Goal: Task Accomplishment & Management: Manage account settings

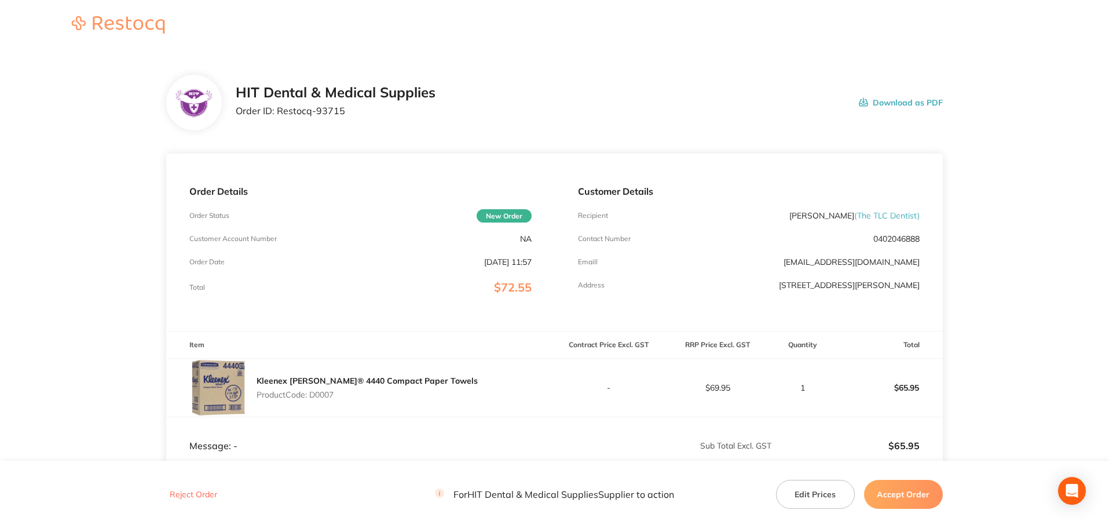
click at [294, 105] on div "HIT Dental & Medical Supplies Order ID: Restocq- 93715" at bounding box center [336, 103] width 200 height 36
drag, startPoint x: 857, startPoint y: 214, endPoint x: 916, endPoint y: 217, distance: 59.2
click at [916, 217] on span "( The TLC Dentist )" at bounding box center [886, 215] width 65 height 10
copy span "The TLC Dentist"
drag, startPoint x: 348, startPoint y: 108, endPoint x: 277, endPoint y: 105, distance: 70.7
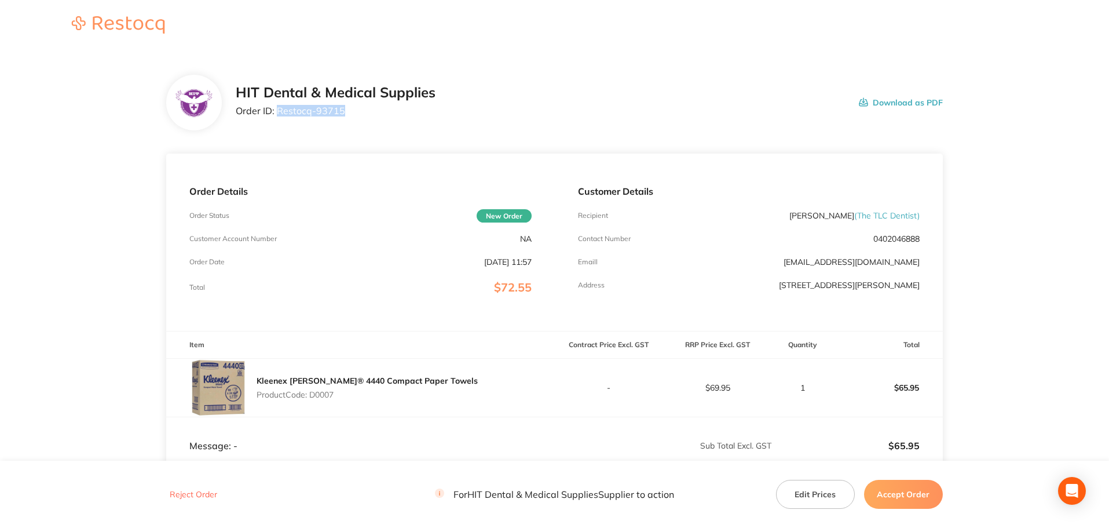
click at [277, 105] on p "Order ID: Restocq- 93715" at bounding box center [336, 110] width 200 height 10
copy p "Restocq- 93715"
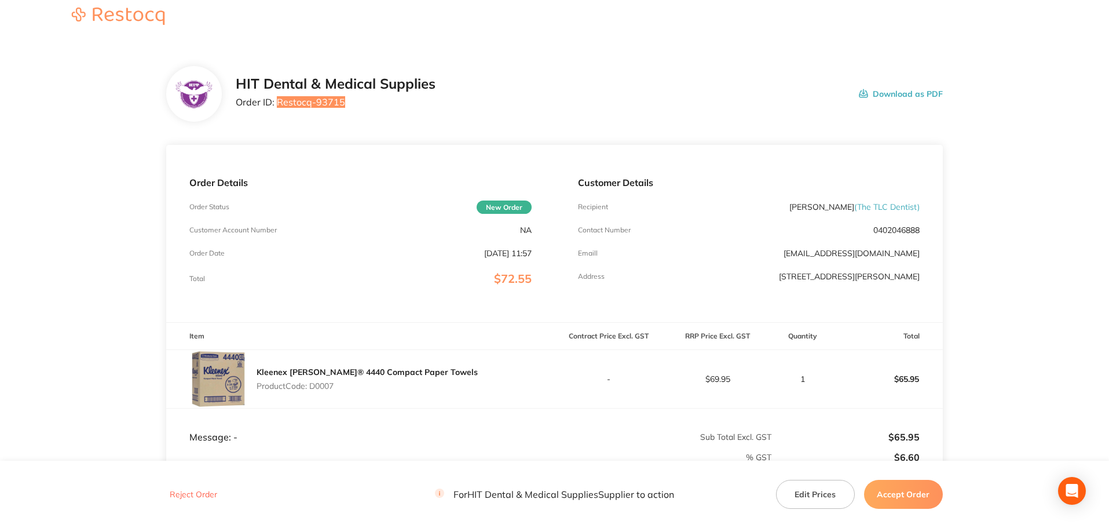
scroll to position [116, 0]
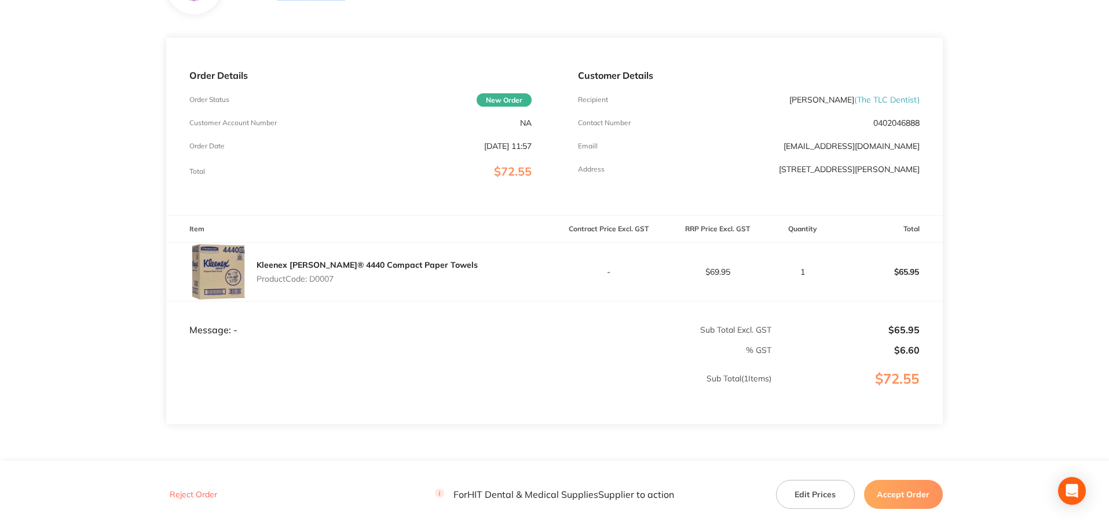
click at [900, 496] on button "Accept Order" at bounding box center [903, 494] width 79 height 29
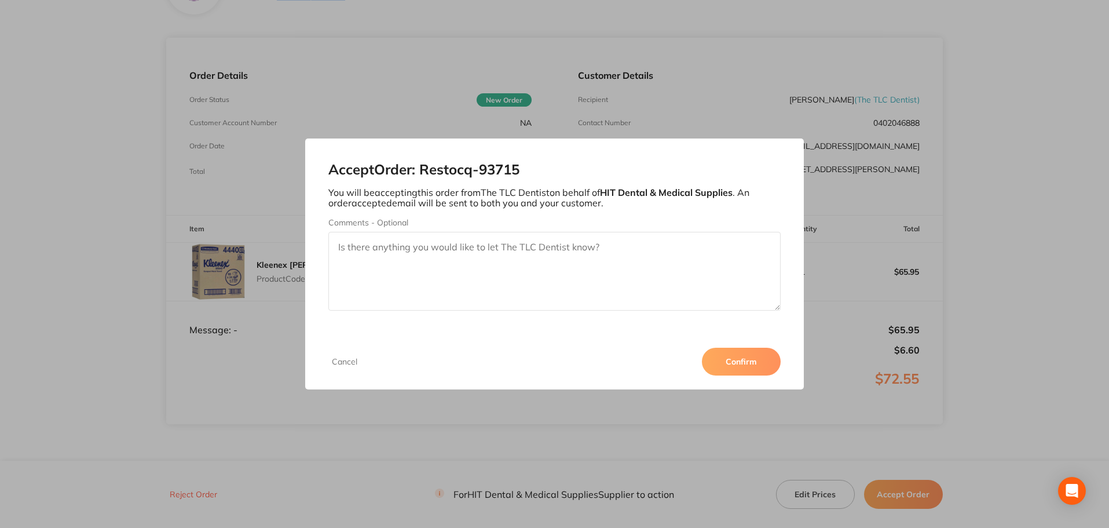
click at [732, 350] on button "Confirm" at bounding box center [741, 361] width 79 height 28
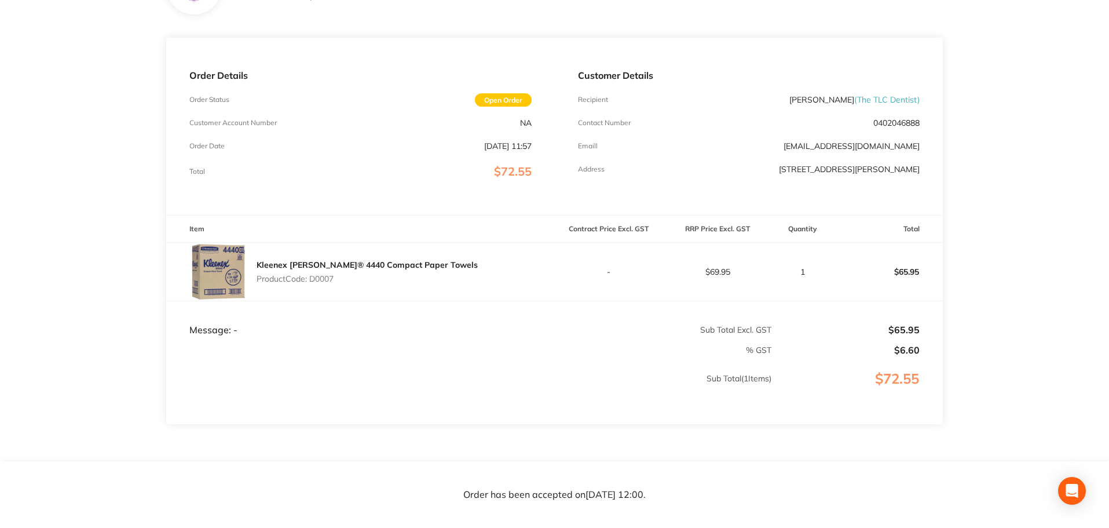
click at [423, 277] on p "Product Code: D0007" at bounding box center [367, 278] width 221 height 9
click at [320, 279] on p "Product Code: D0007" at bounding box center [367, 278] width 221 height 9
copy p "D0007"
click at [845, 258] on p "$65.95" at bounding box center [889, 272] width 108 height 28
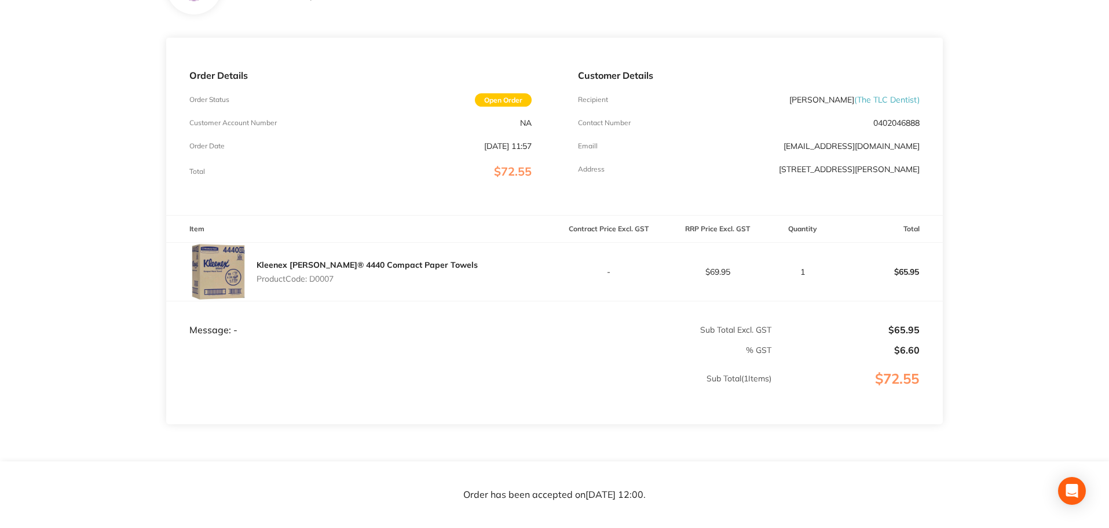
drag, startPoint x: 870, startPoint y: 268, endPoint x: 897, endPoint y: 268, distance: 27.2
click at [888, 268] on p "$65.95" at bounding box center [889, 272] width 108 height 28
drag, startPoint x: 898, startPoint y: 268, endPoint x: 1110, endPoint y: 251, distance: 213.2
click at [926, 268] on p "$65.95" at bounding box center [889, 272] width 108 height 28
copy p "65.95"
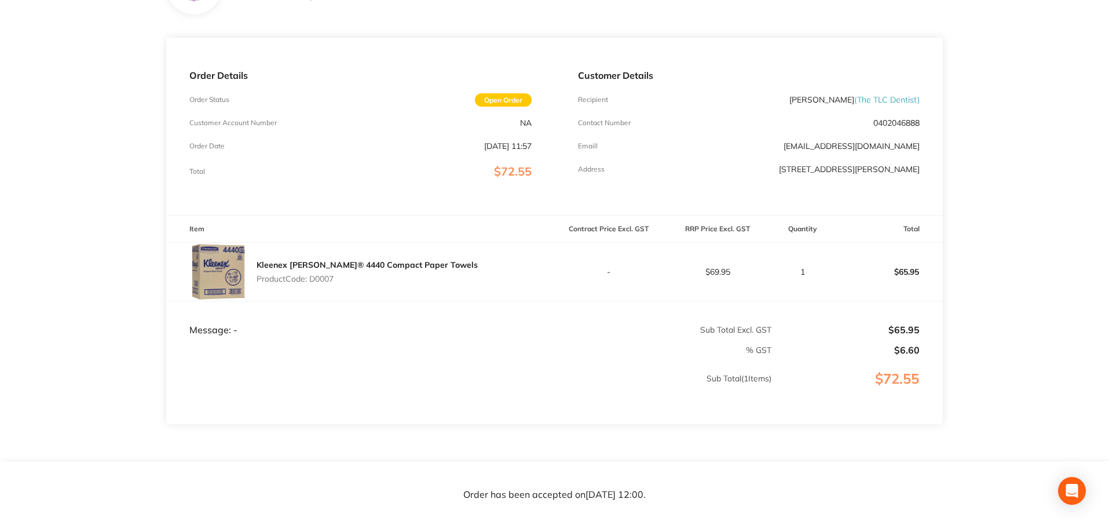
click at [730, 270] on p "$69.95" at bounding box center [718, 271] width 108 height 9
drag, startPoint x: 709, startPoint y: 272, endPoint x: 744, endPoint y: 270, distance: 35.4
click at [744, 270] on p "$69.95" at bounding box center [718, 271] width 108 height 9
copy p "69.95"
drag, startPoint x: 881, startPoint y: 269, endPoint x: 938, endPoint y: 293, distance: 61.2
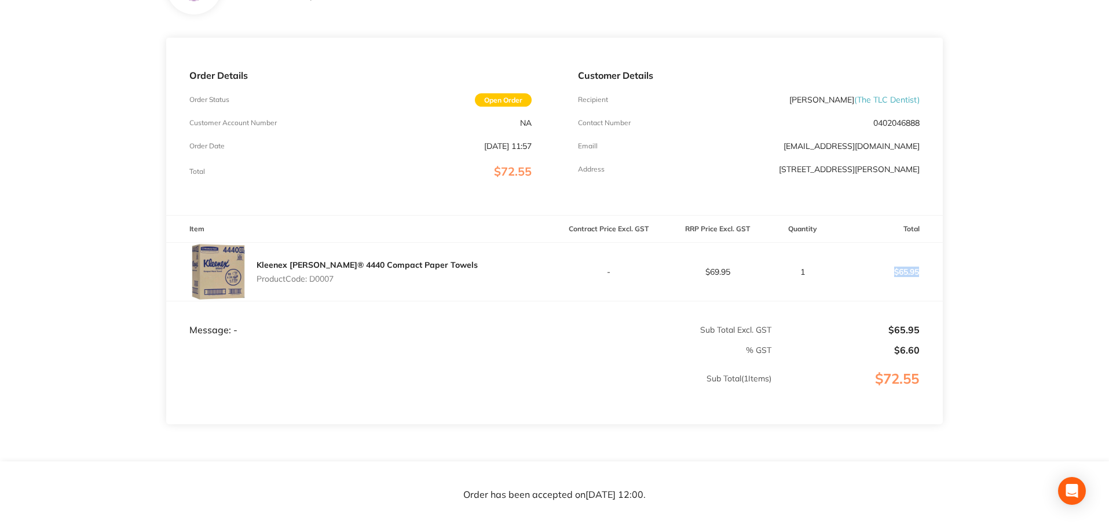
click at [938, 293] on td "$65.95" at bounding box center [888, 271] width 109 height 58
click at [936, 295] on td "$65.95" at bounding box center [888, 271] width 109 height 58
click at [924, 336] on tfoot "Message: - Sub Total Excl. GST $65.95 % GST $6.60 Sub Total ( 1 Items) $72.55" at bounding box center [554, 362] width 777 height 123
click at [924, 337] on td "$6.60" at bounding box center [857, 345] width 171 height 20
drag, startPoint x: 932, startPoint y: 254, endPoint x: 903, endPoint y: 269, distance: 33.2
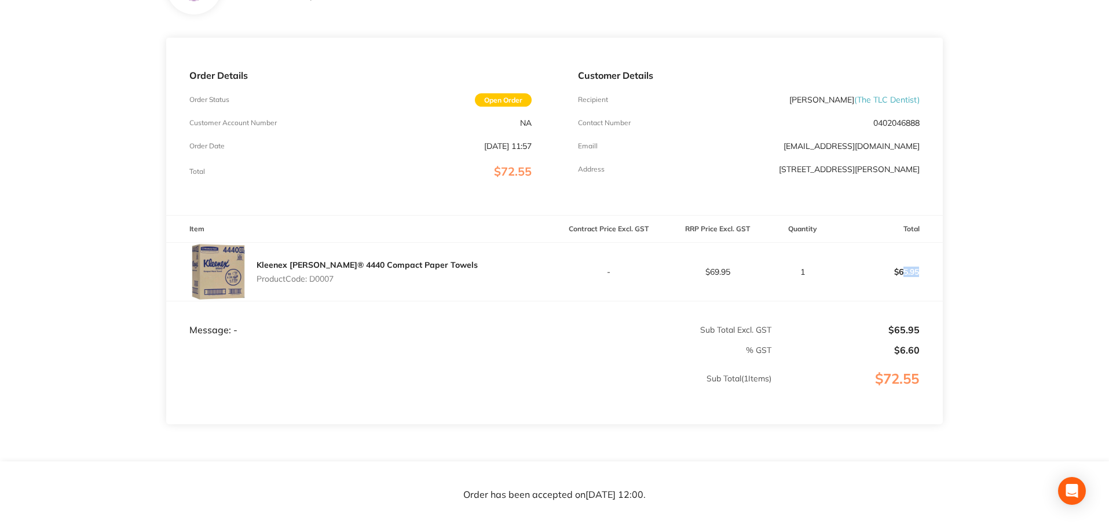
click at [903, 269] on td "$65.95" at bounding box center [888, 271] width 109 height 58
click at [903, 269] on p "$65.95" at bounding box center [889, 272] width 108 height 28
click at [888, 273] on p "$65.95" at bounding box center [889, 272] width 108 height 28
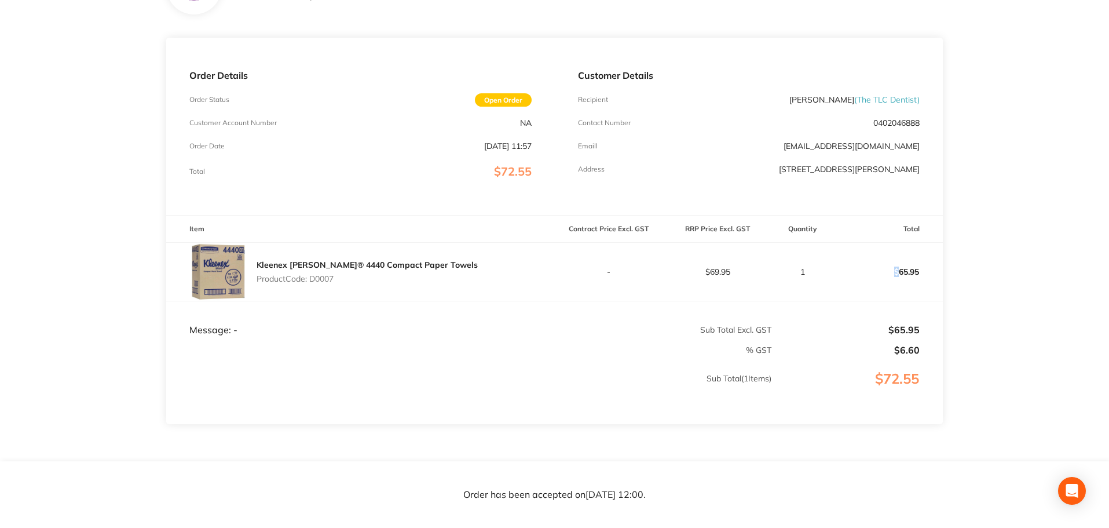
click at [888, 273] on p "$65.95" at bounding box center [889, 272] width 108 height 28
click at [876, 275] on p "$65.95" at bounding box center [889, 272] width 108 height 28
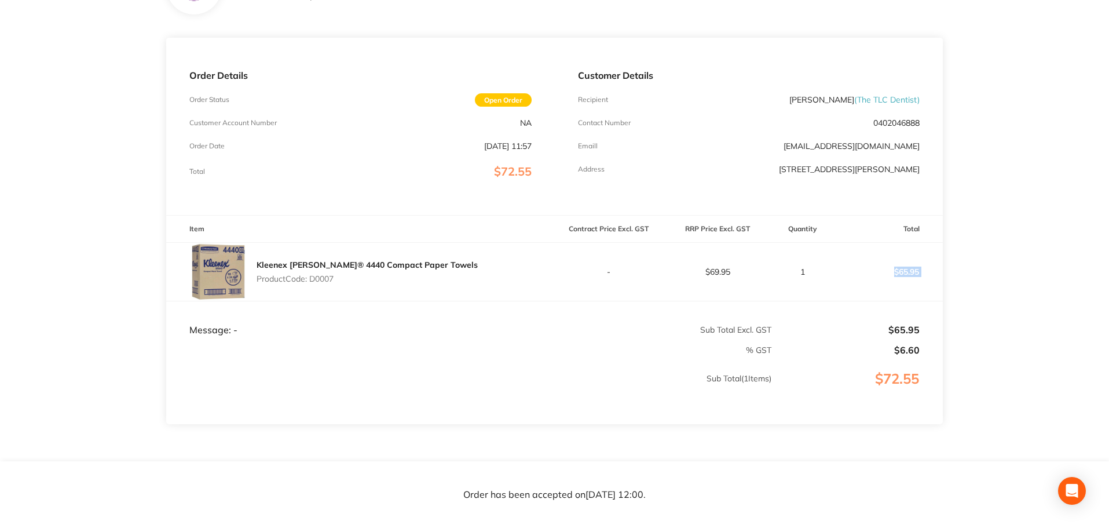
click at [875, 275] on p "$65.95" at bounding box center [889, 272] width 108 height 28
click at [875, 276] on p "$65.95" at bounding box center [889, 272] width 108 height 28
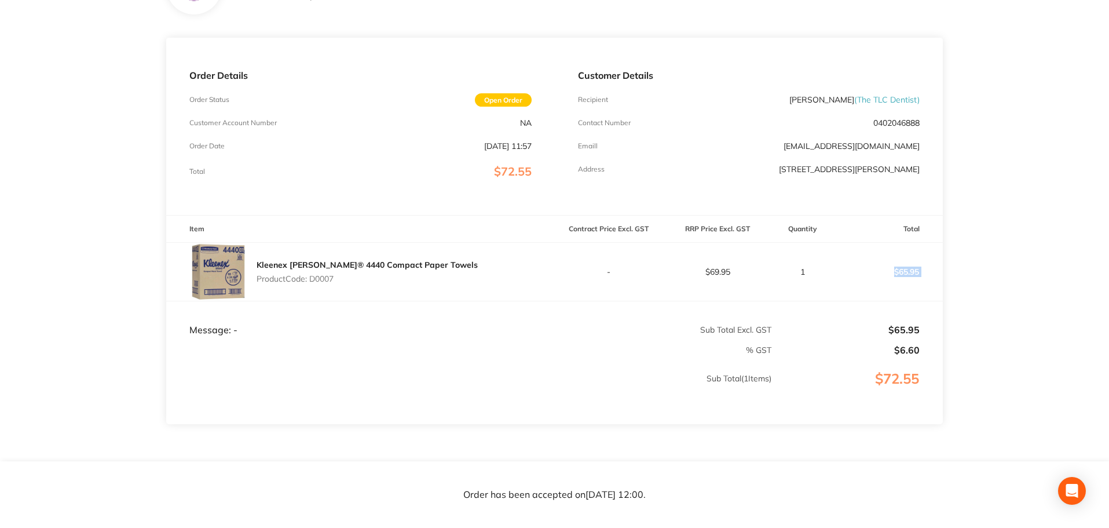
click at [875, 276] on p "$65.95" at bounding box center [889, 272] width 108 height 28
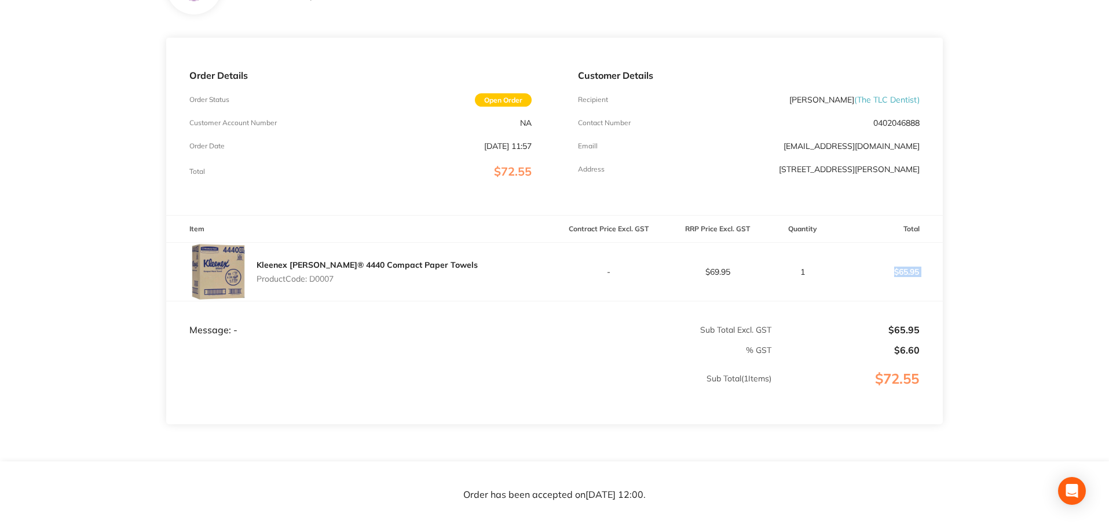
click at [875, 276] on p "$65.95" at bounding box center [889, 272] width 108 height 28
click at [798, 263] on td "1" at bounding box center [803, 271] width 62 height 58
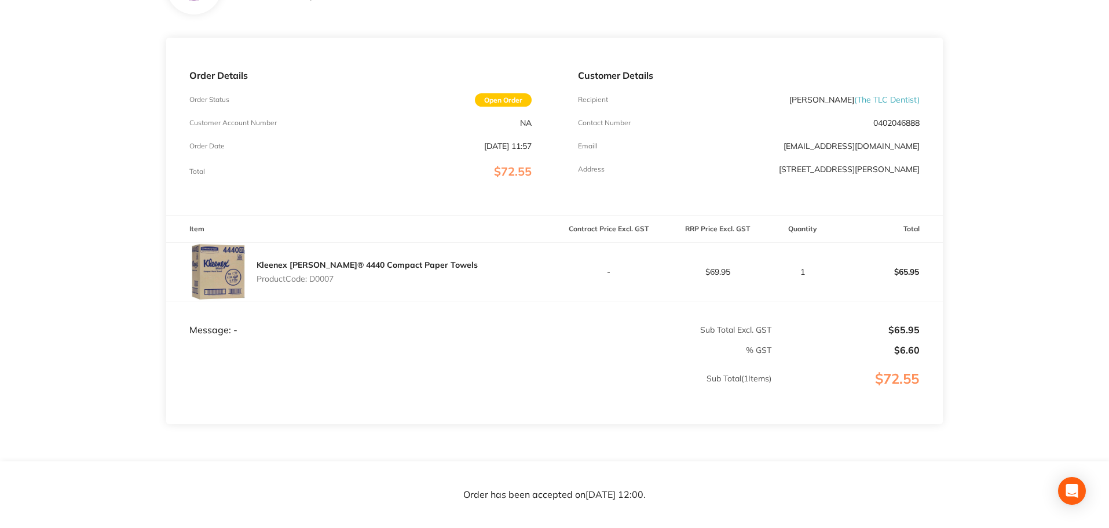
click at [762, 269] on p "$69.95" at bounding box center [718, 271] width 108 height 9
drag, startPoint x: 712, startPoint y: 270, endPoint x: 766, endPoint y: 268, distance: 53.9
click at [741, 269] on p "$69.95" at bounding box center [718, 271] width 108 height 9
click at [840, 266] on p "$65.95" at bounding box center [889, 272] width 108 height 28
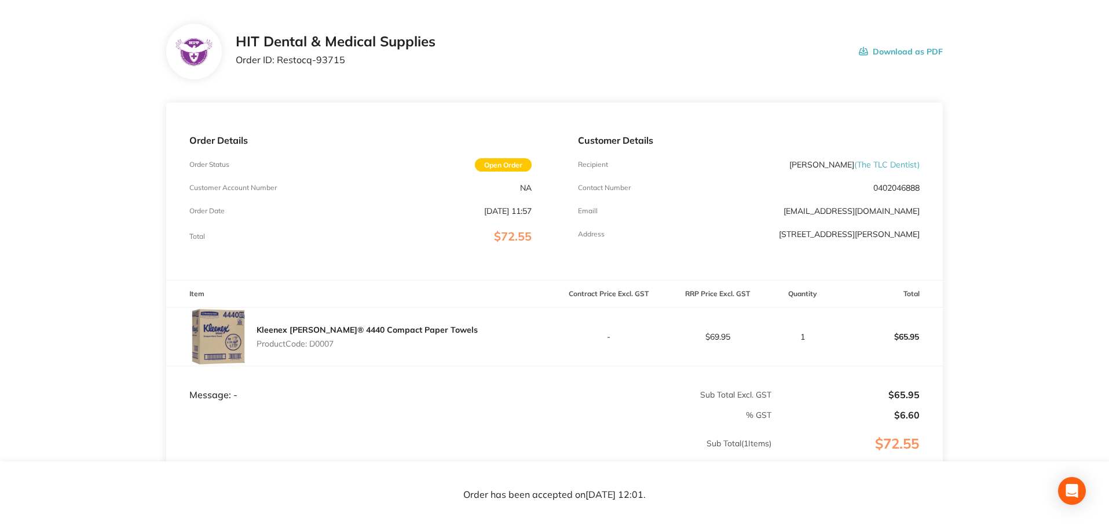
scroll to position [0, 0]
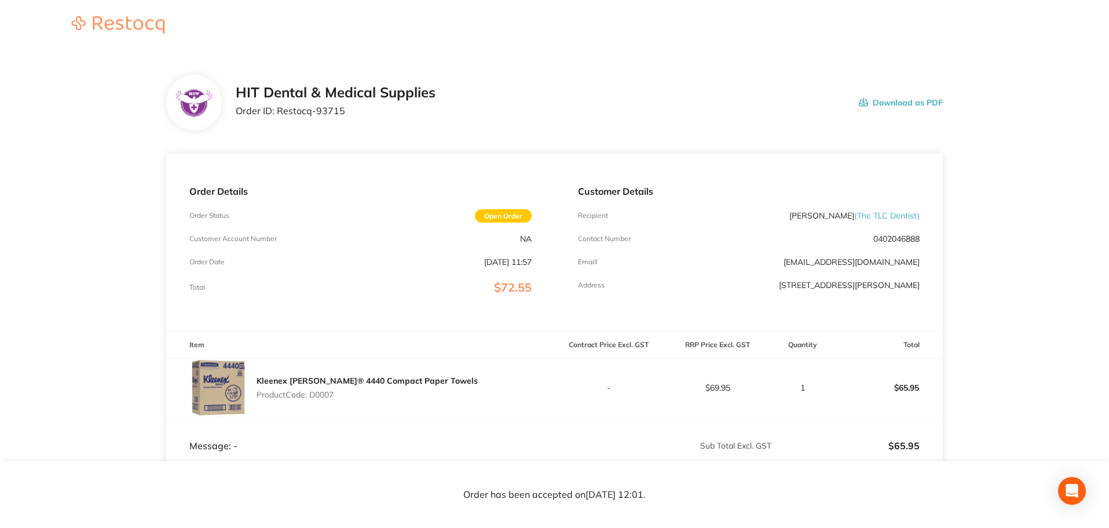
click at [387, 157] on div "Order Details Order Status Open Order Customer Account Number NA Order Date [DA…" at bounding box center [360, 241] width 388 height 177
drag, startPoint x: 346, startPoint y: 109, endPoint x: 278, endPoint y: 111, distance: 68.4
click at [278, 111] on p "Order ID: Restocq- 93715" at bounding box center [336, 110] width 200 height 10
copy p "Restocq- 93715"
click at [441, 162] on div "Order Details Order Status Open Order Customer Account Number NA Order Date [DA…" at bounding box center [360, 241] width 388 height 177
